Goal: Task Accomplishment & Management: Manage account settings

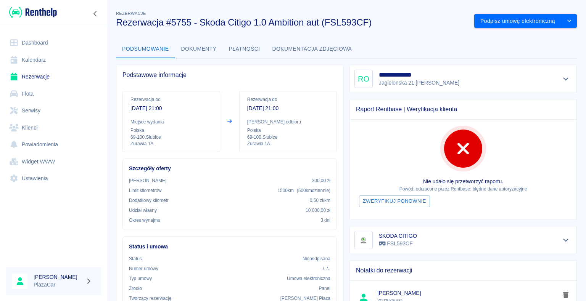
scroll to position [153, 0]
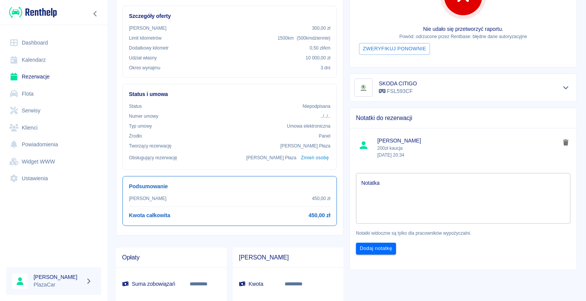
click at [31, 76] on link "Rezerwacje" at bounding box center [53, 76] width 95 height 17
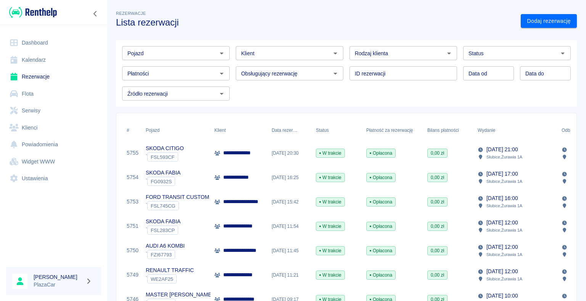
click at [32, 42] on link "Dashboard" at bounding box center [53, 42] width 95 height 17
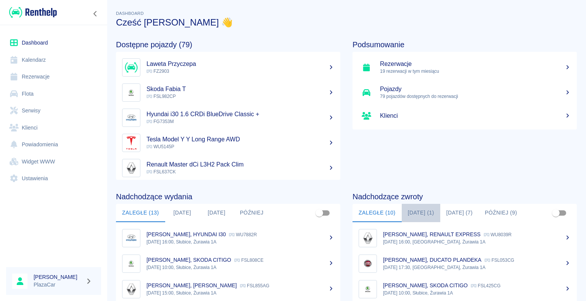
click at [414, 214] on button "[DATE] (1)" at bounding box center [421, 213] width 39 height 18
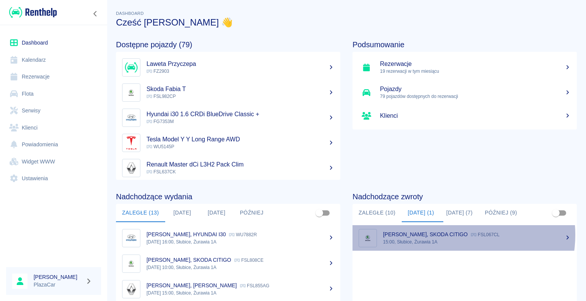
click at [471, 235] on icon at bounding box center [474, 234] width 6 height 3
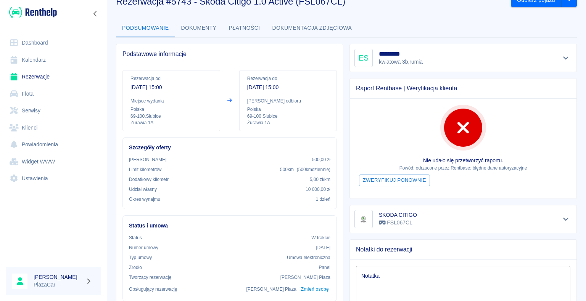
scroll to position [38, 0]
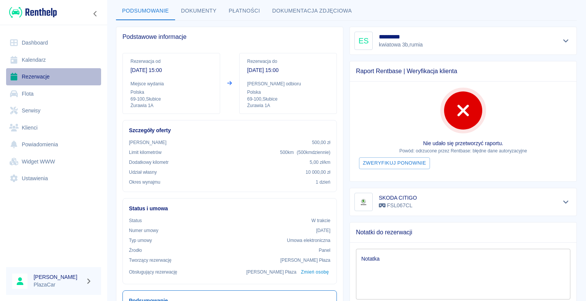
click at [33, 77] on link "Rezerwacje" at bounding box center [53, 76] width 95 height 17
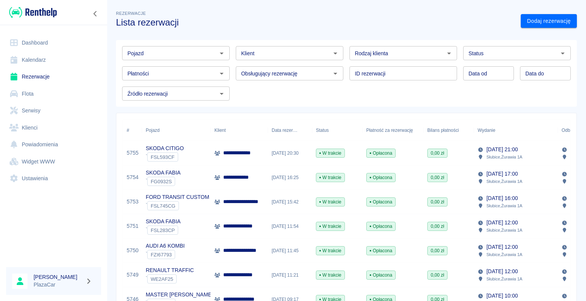
click at [219, 202] on icon at bounding box center [217, 202] width 6 height 5
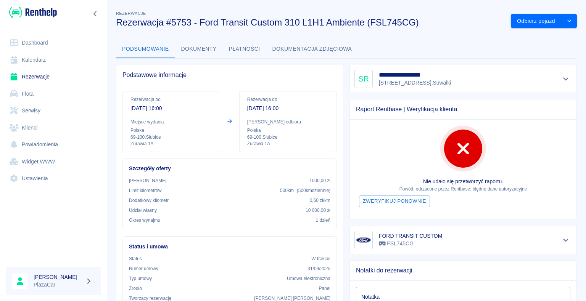
click at [35, 76] on link "Rezerwacje" at bounding box center [53, 76] width 95 height 17
